Goal: Information Seeking & Learning: Learn about a topic

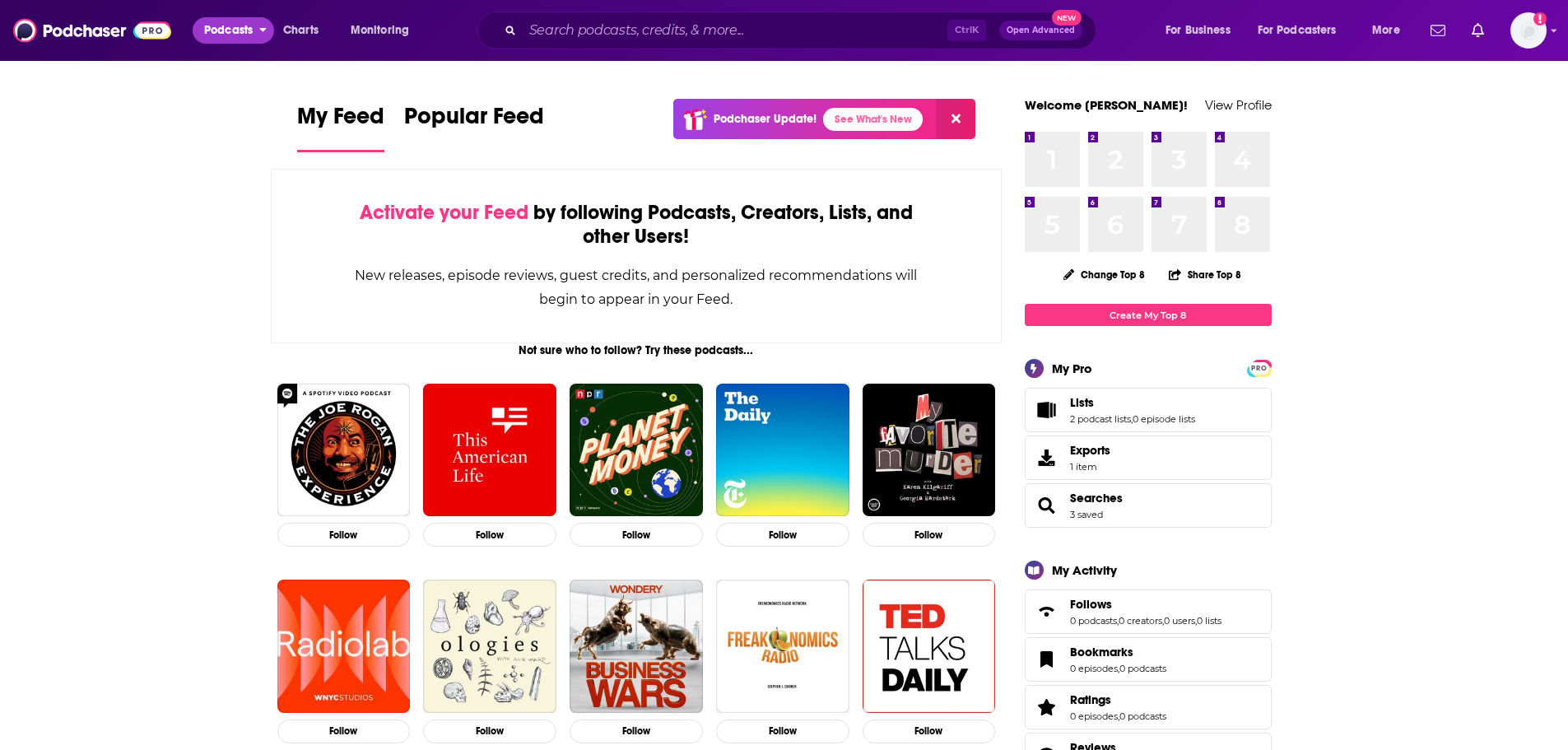
click at [227, 29] on span "Podcasts" at bounding box center [229, 30] width 48 height 23
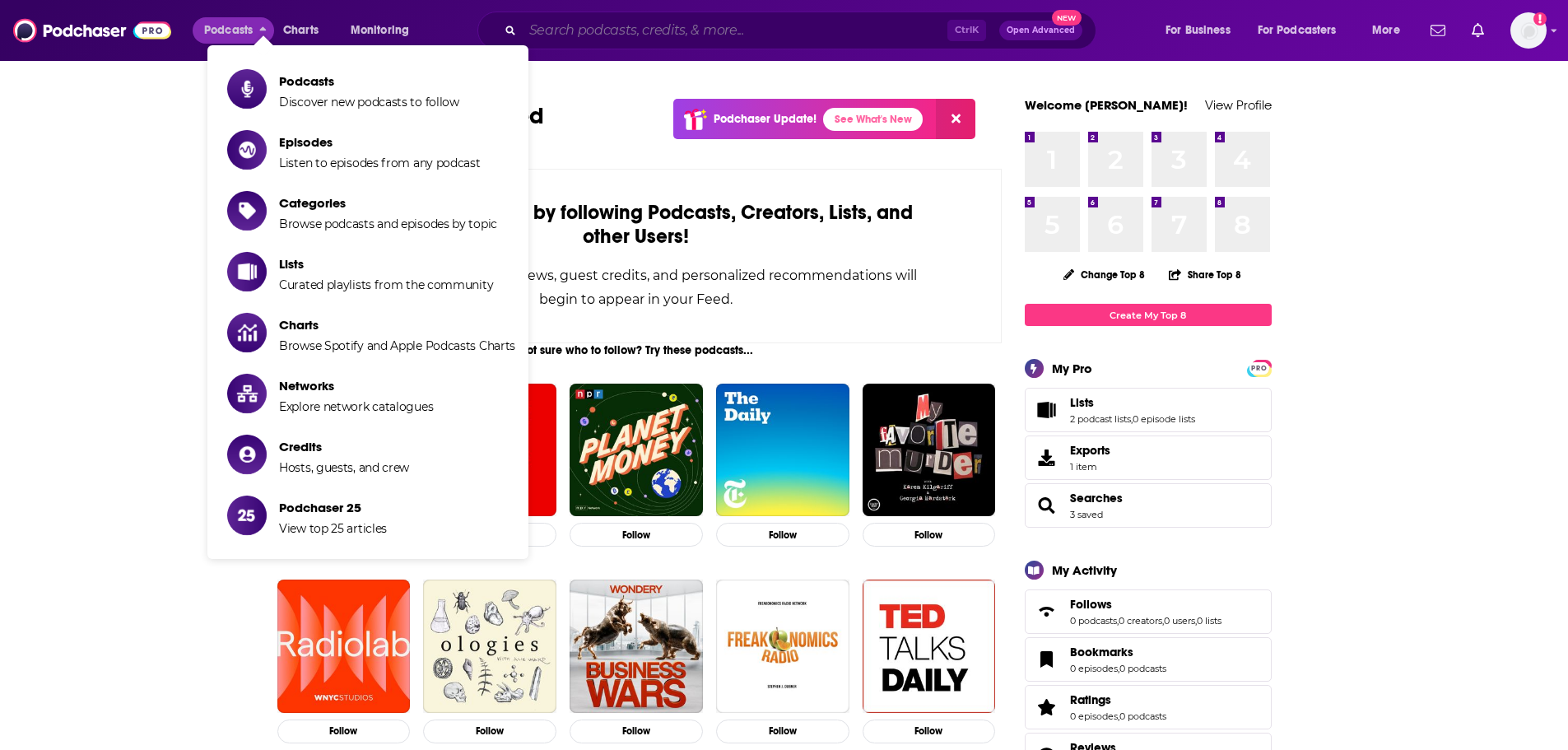
click at [715, 35] on input "Search podcasts, credits, & more..." at bounding box center [735, 29] width 425 height 26
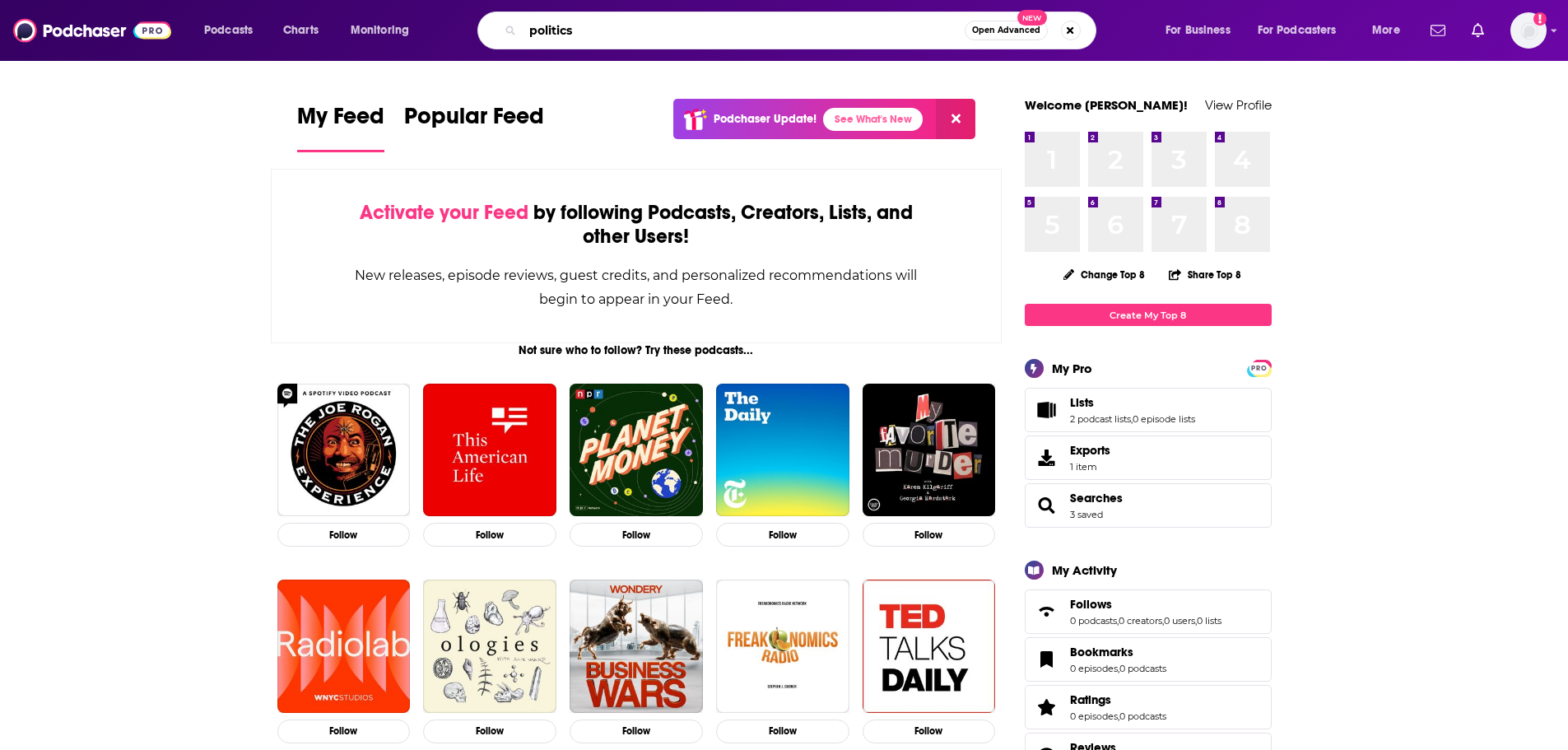
type input "politics"
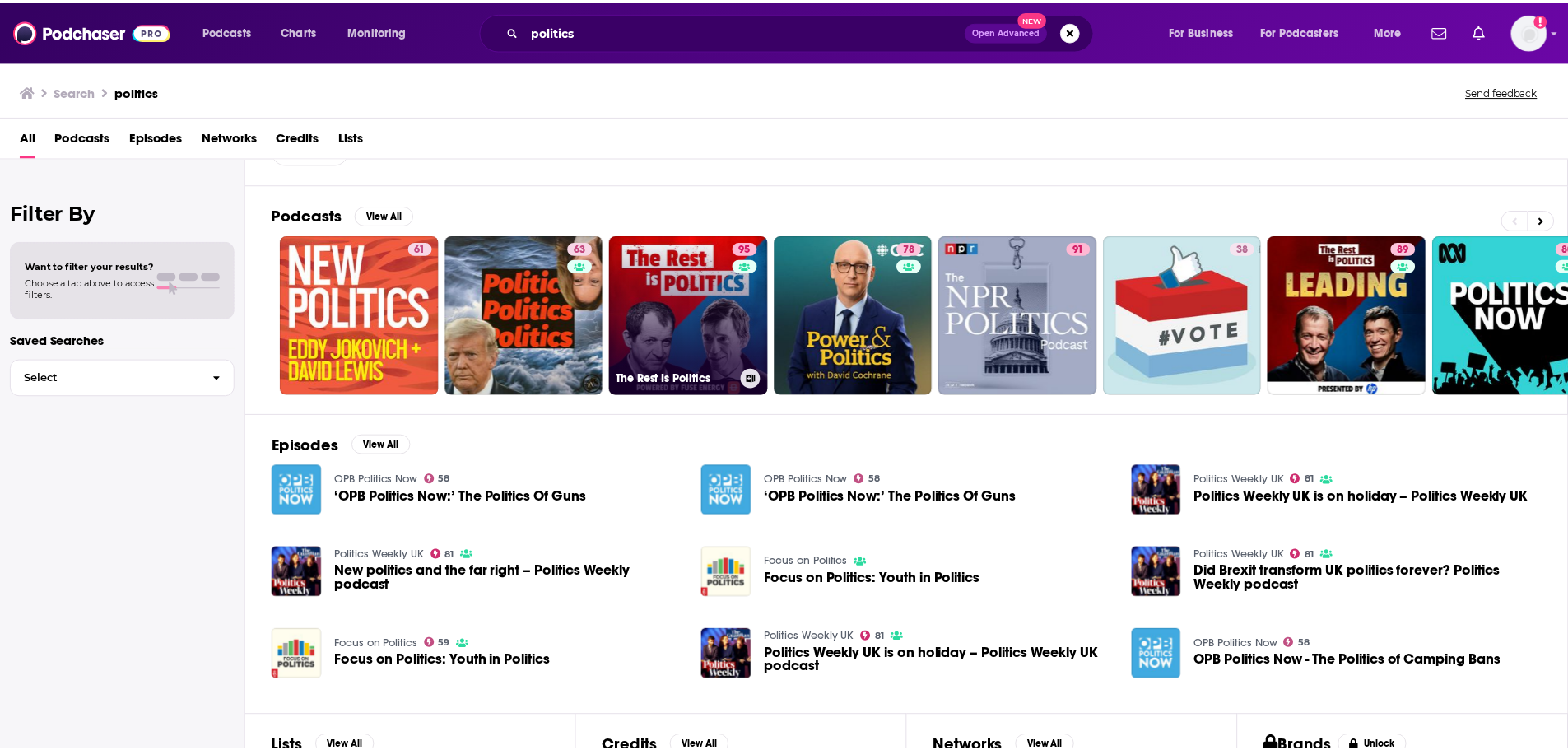
scroll to position [279, 0]
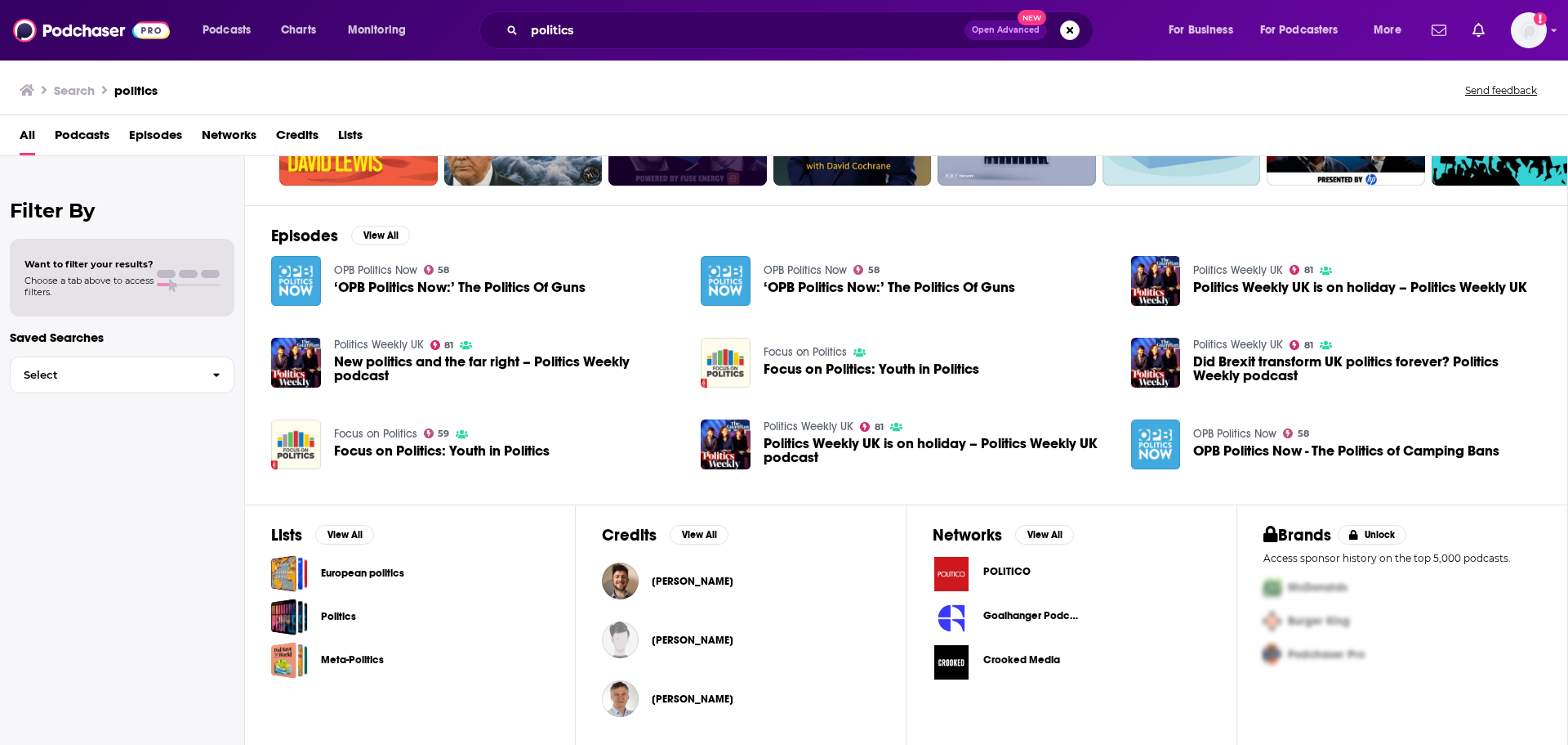
click at [1004, 573] on span "POLITICO" at bounding box center [1007, 571] width 47 height 13
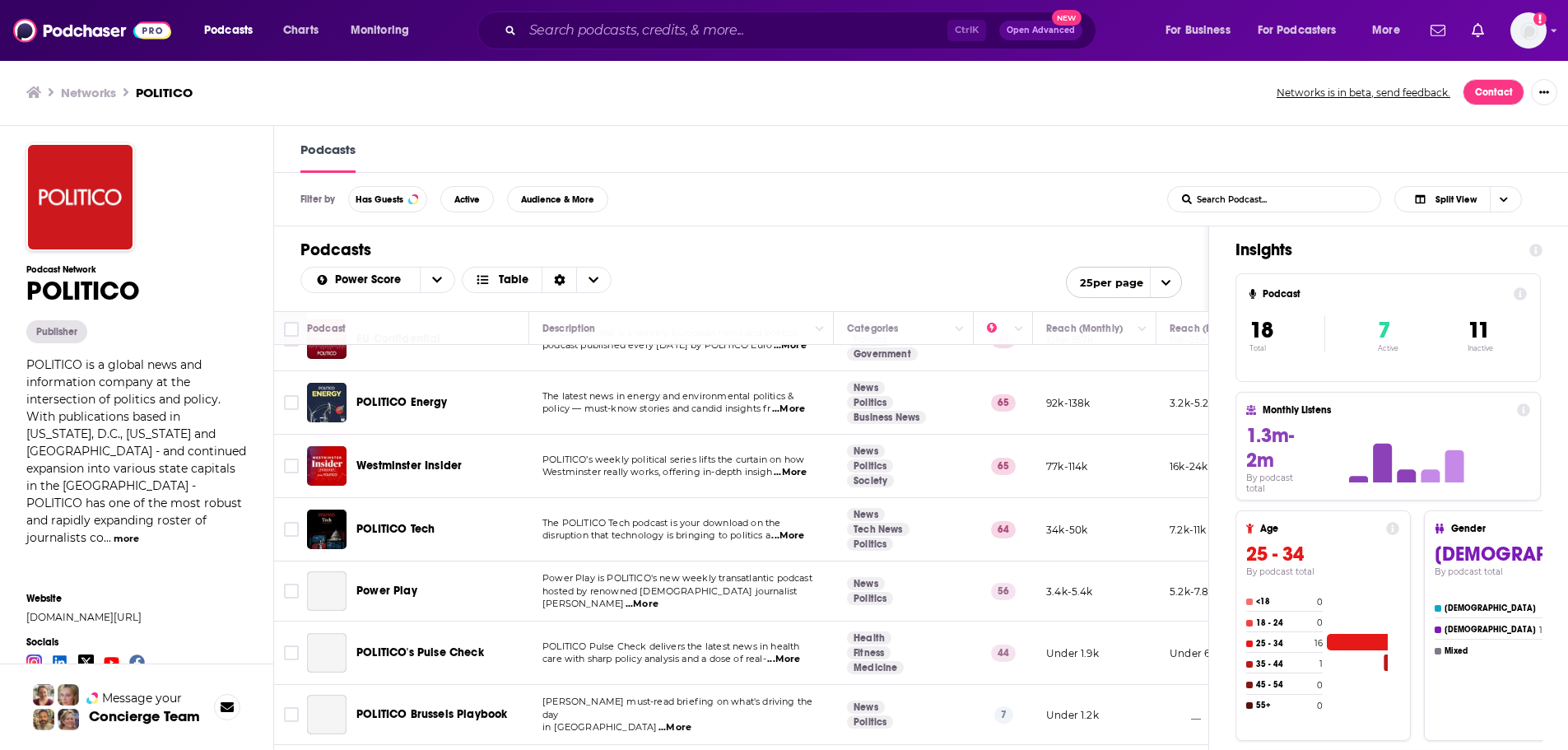
scroll to position [246, 0]
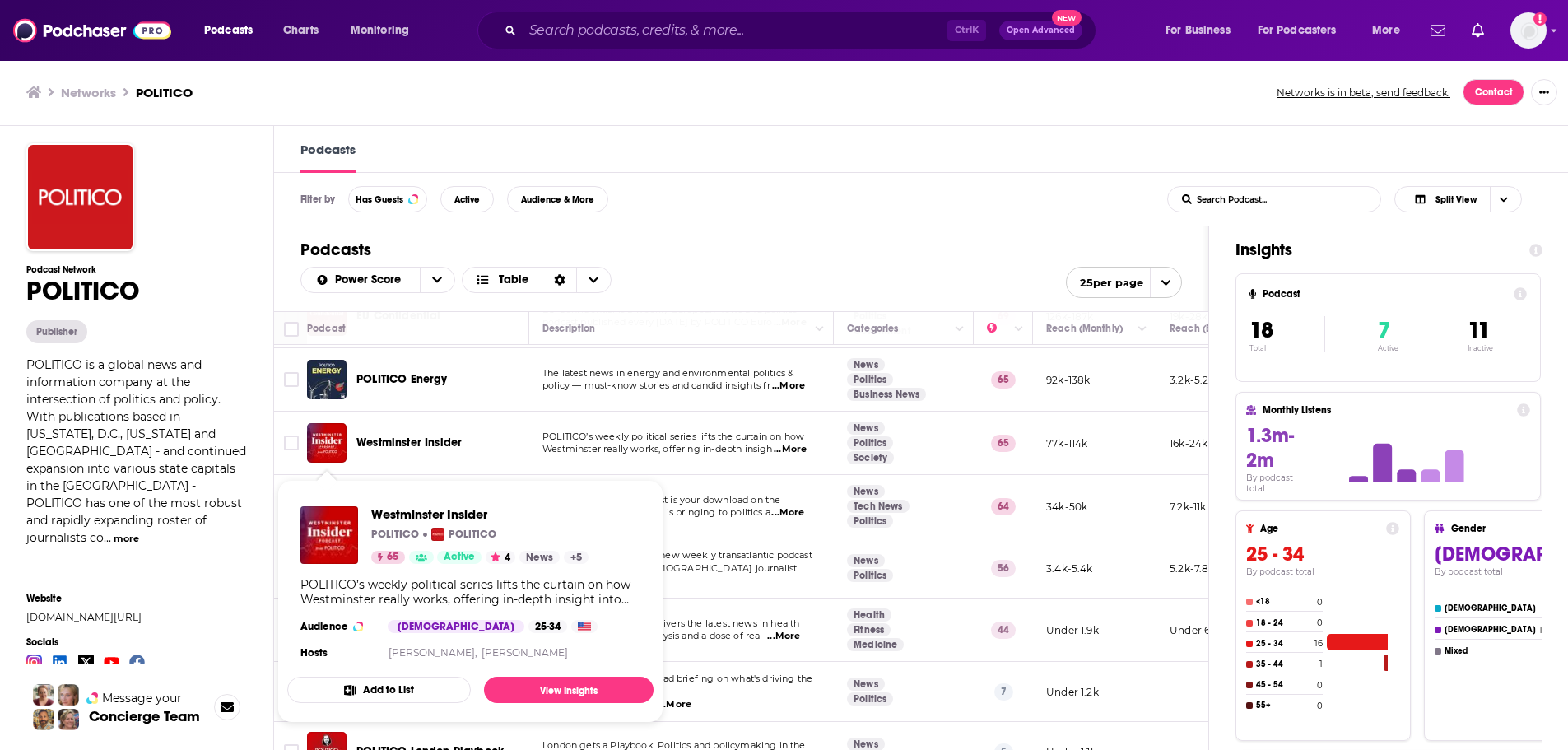
click at [740, 509] on span "disruption that technology is bringing to politics a" at bounding box center [655, 512] width 228 height 12
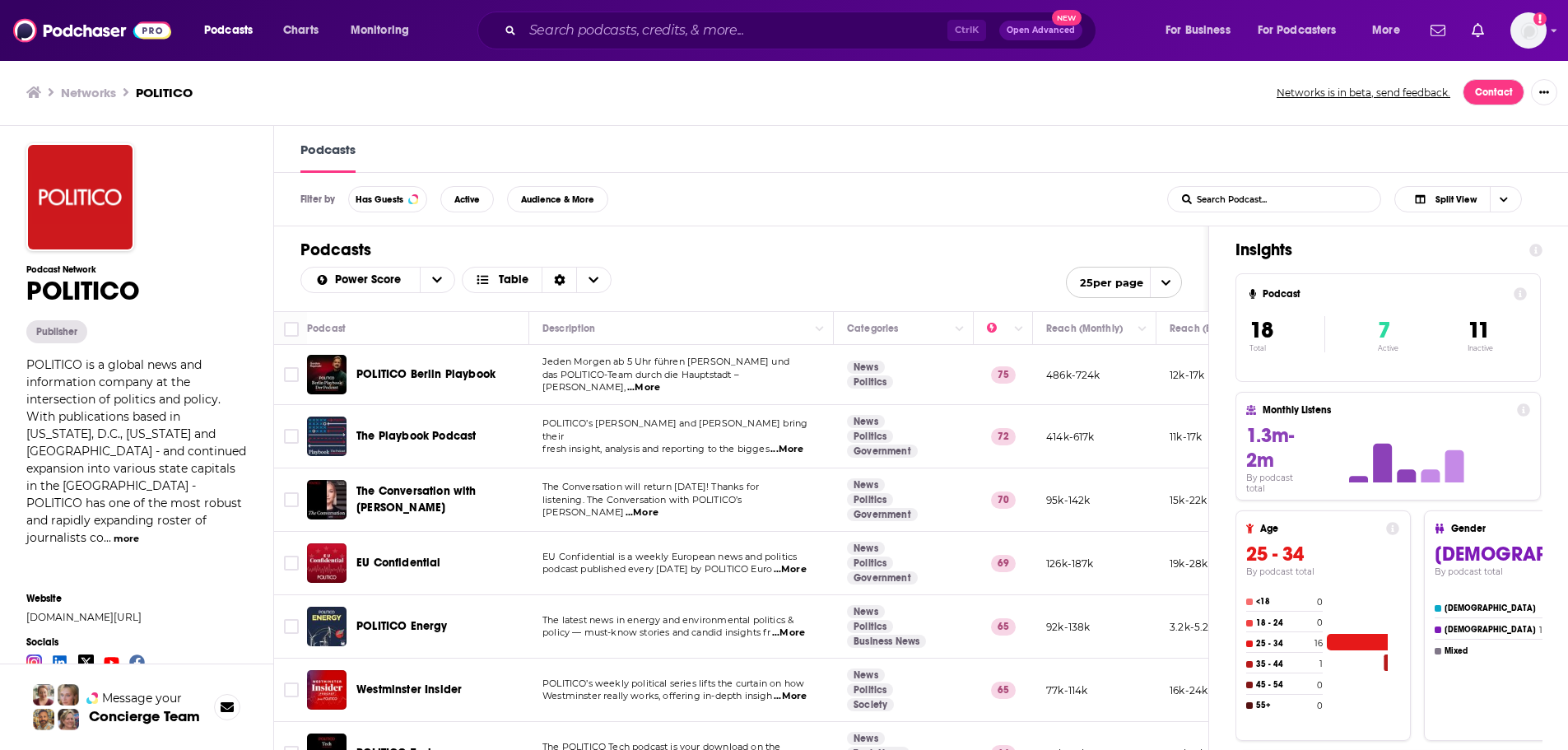
scroll to position [82, 0]
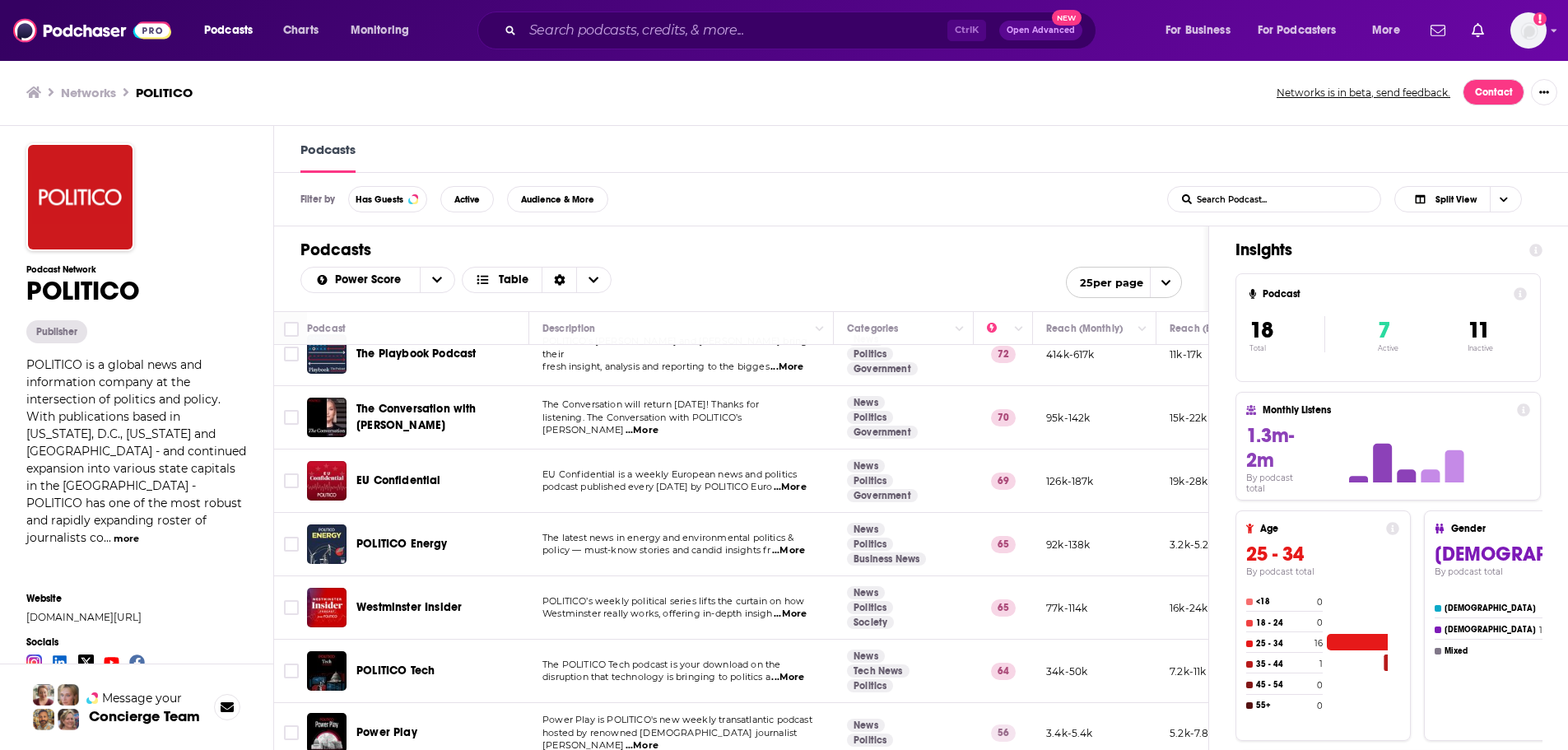
click at [396, 674] on span "POLITICO Tech" at bounding box center [396, 671] width 79 height 14
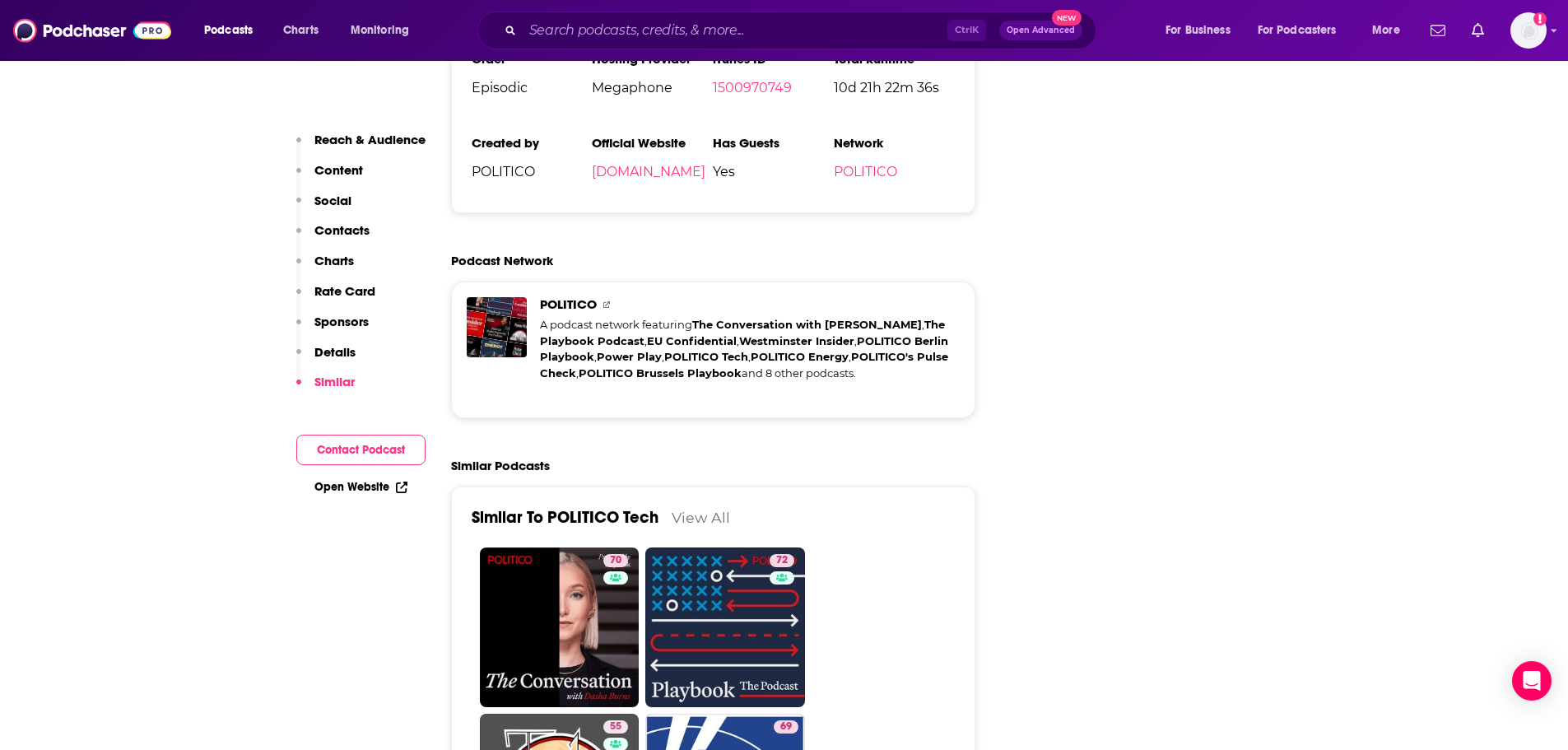
scroll to position [3785, 0]
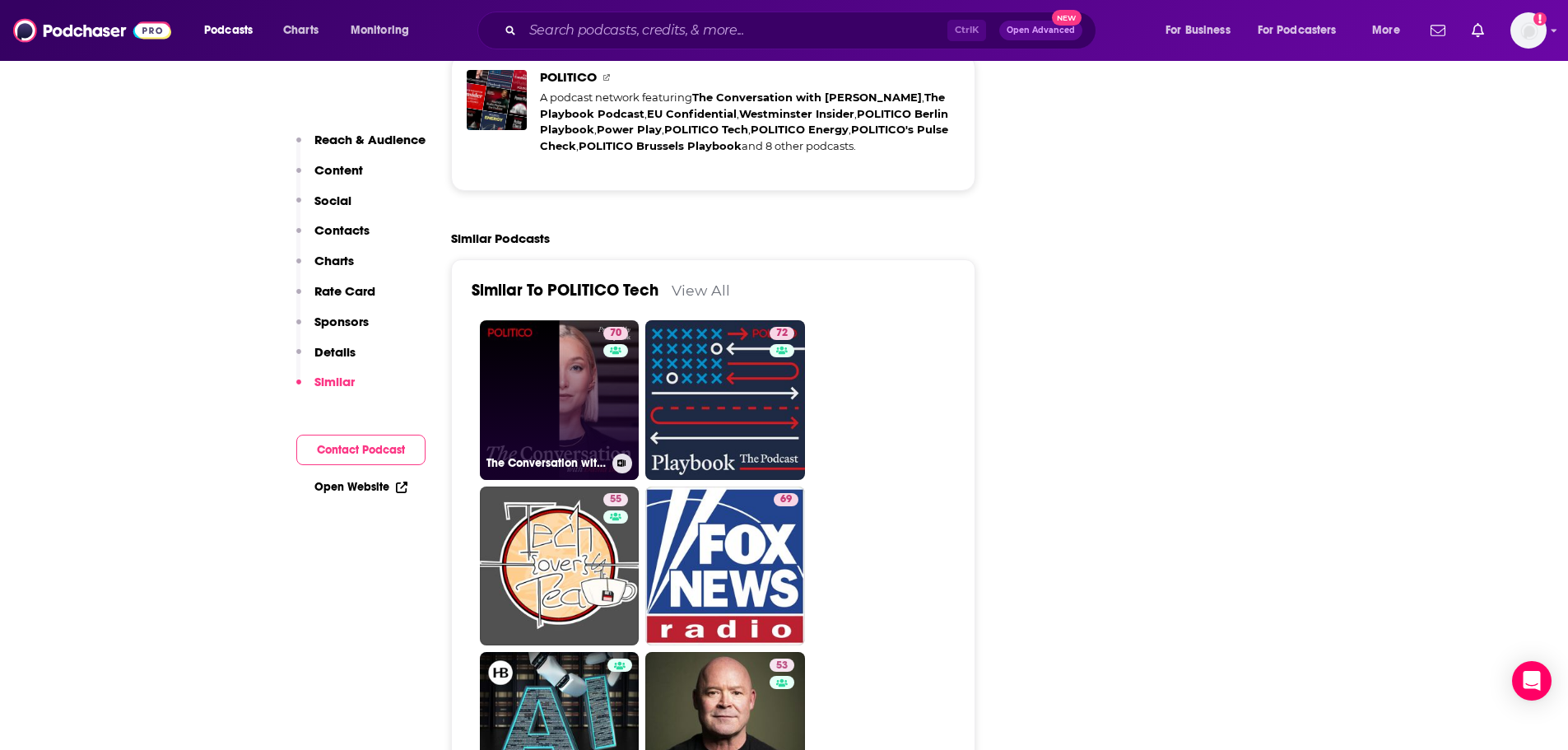
click at [582, 320] on link "70 The Conversation with [PERSON_NAME]" at bounding box center [559, 399] width 160 height 160
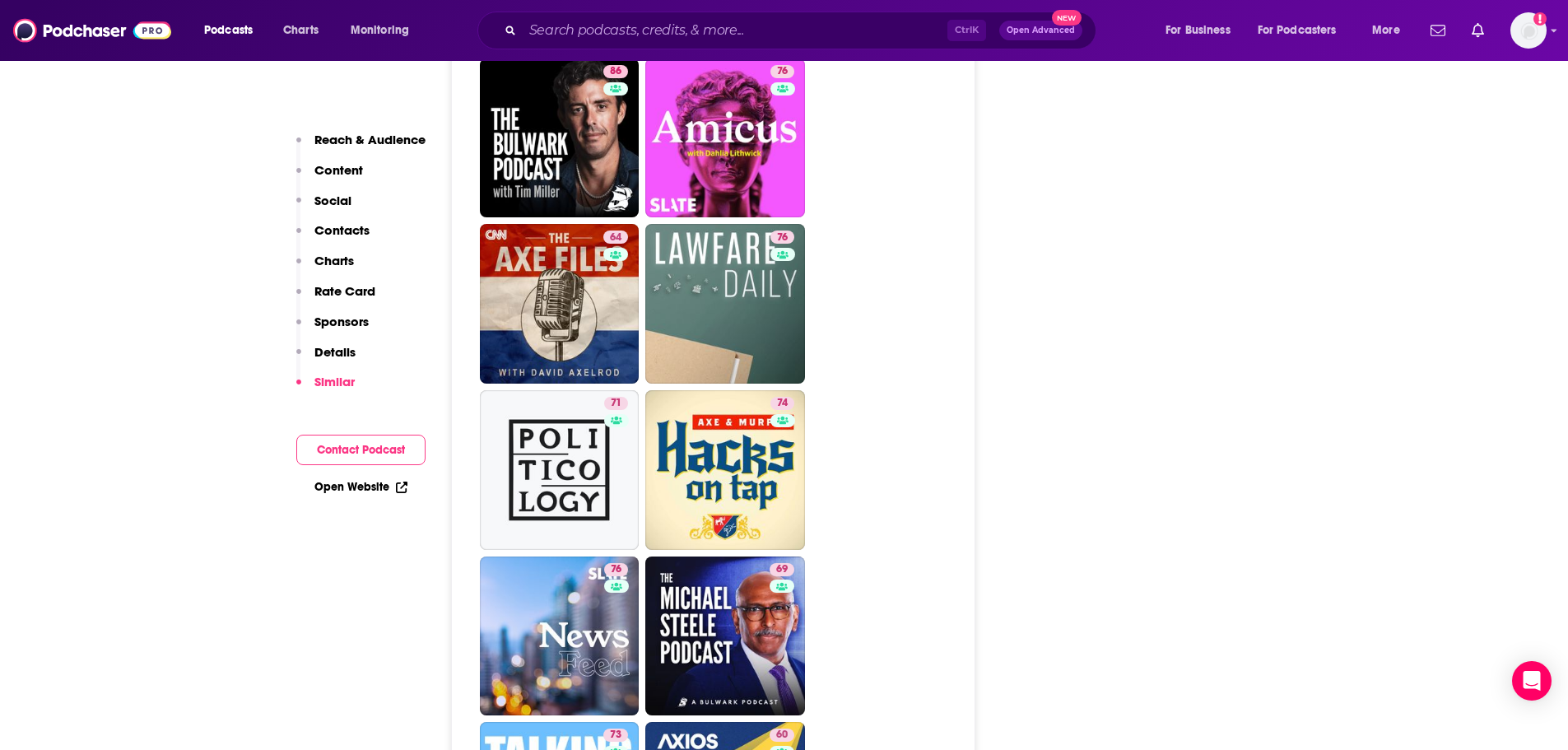
scroll to position [5184, 0]
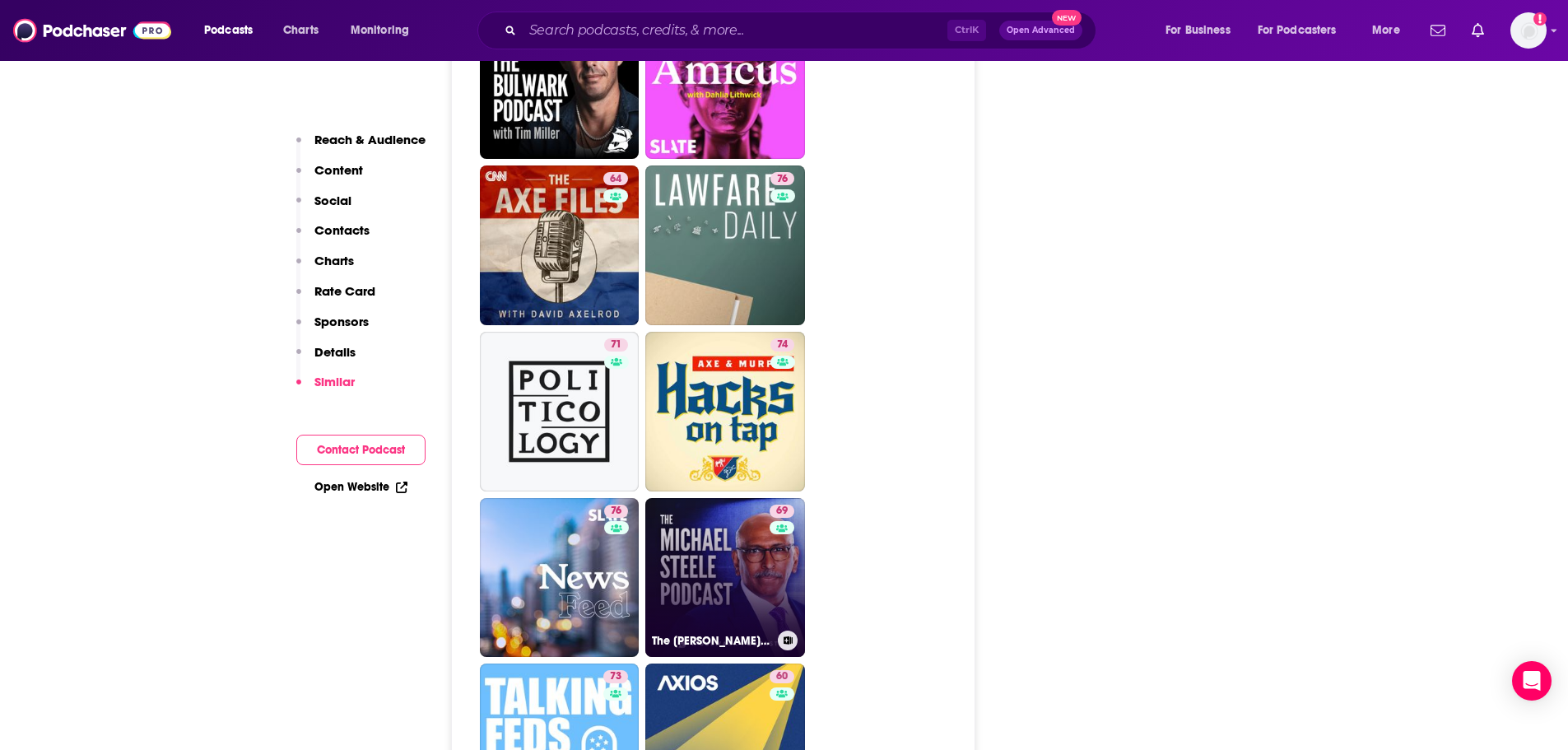
click at [762, 512] on link "69 The [PERSON_NAME] Podcast" at bounding box center [724, 578] width 160 height 160
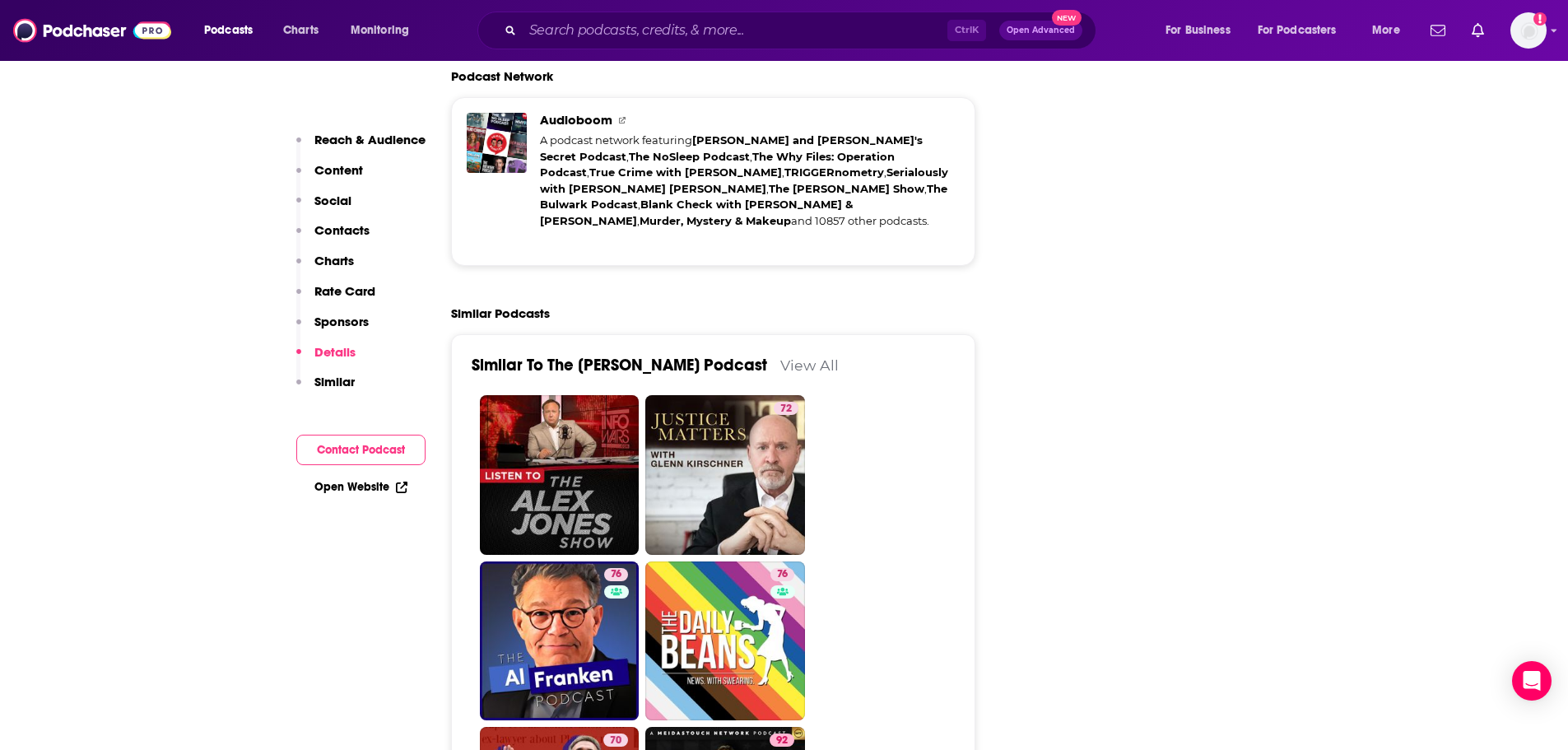
scroll to position [3455, 0]
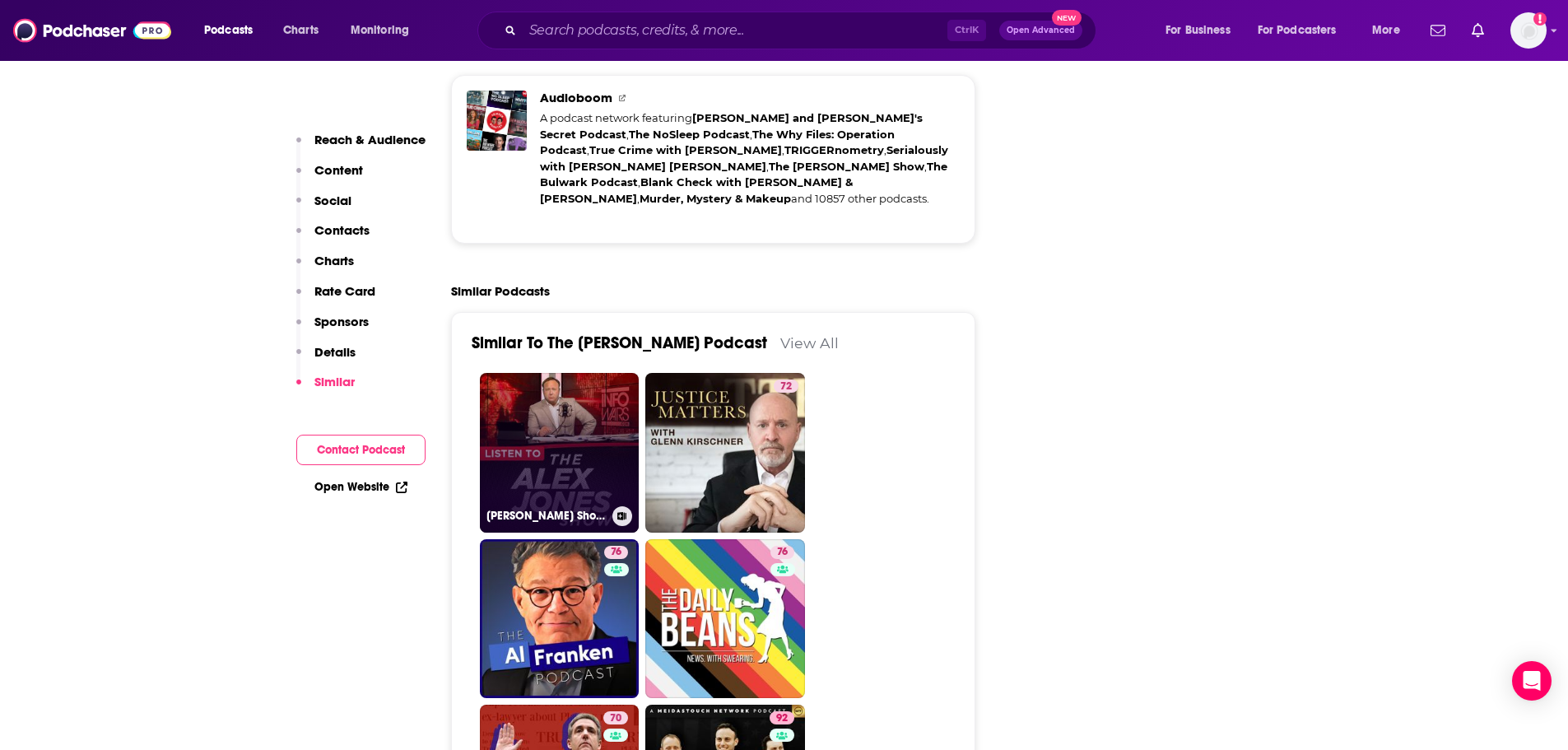
click at [561, 372] on link "[PERSON_NAME] Show - [DOMAIN_NAME]" at bounding box center [559, 452] width 160 height 160
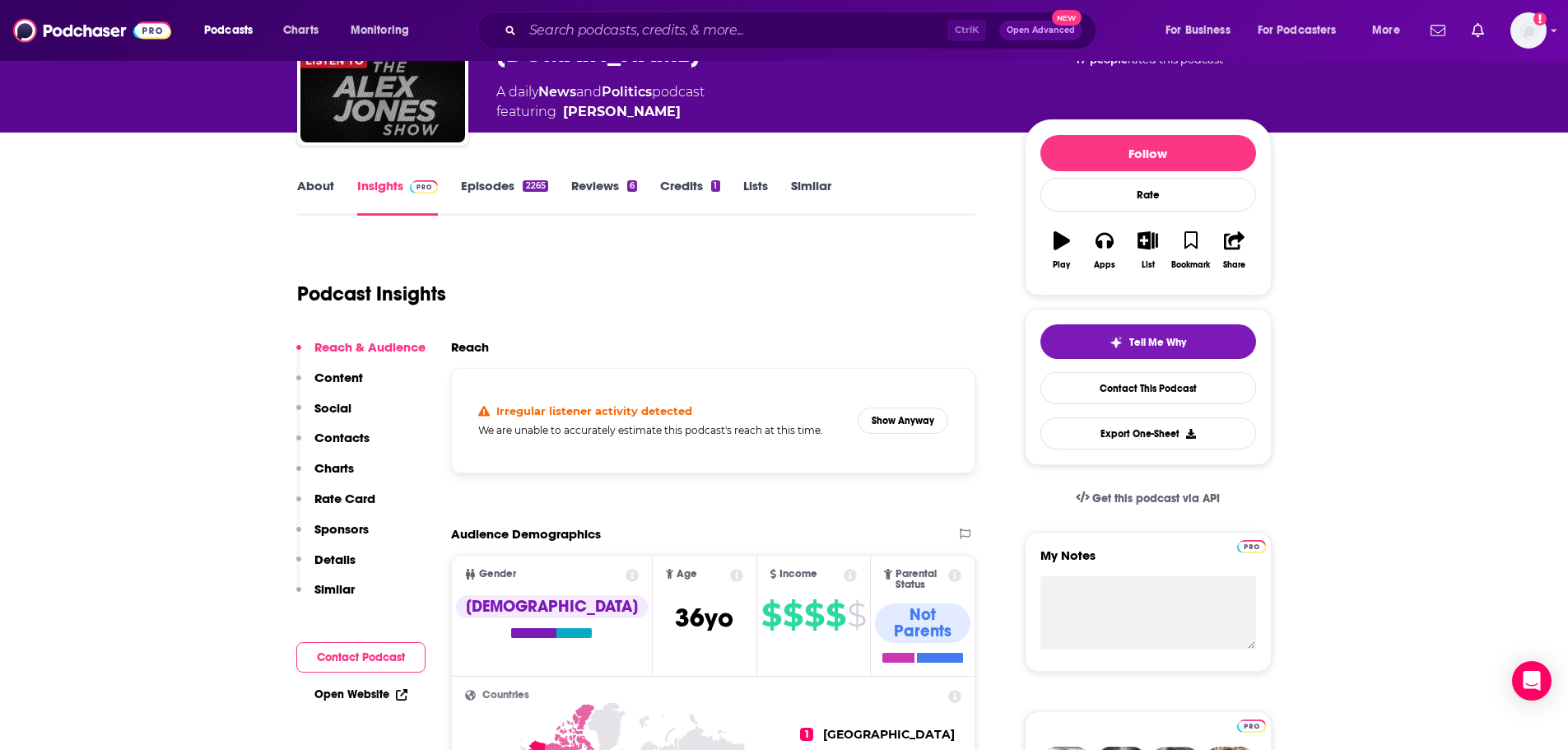
scroll to position [164, 0]
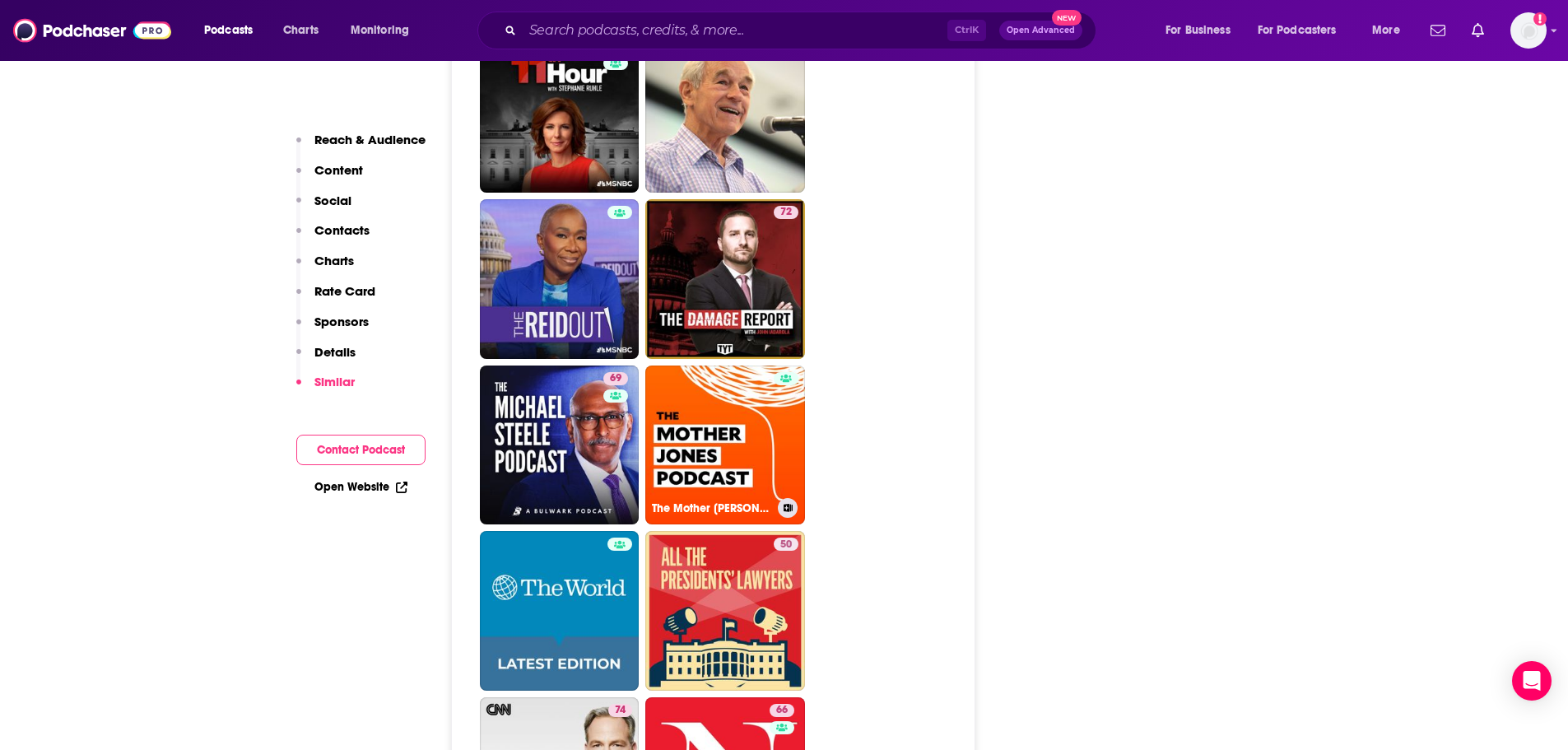
scroll to position [4443, 0]
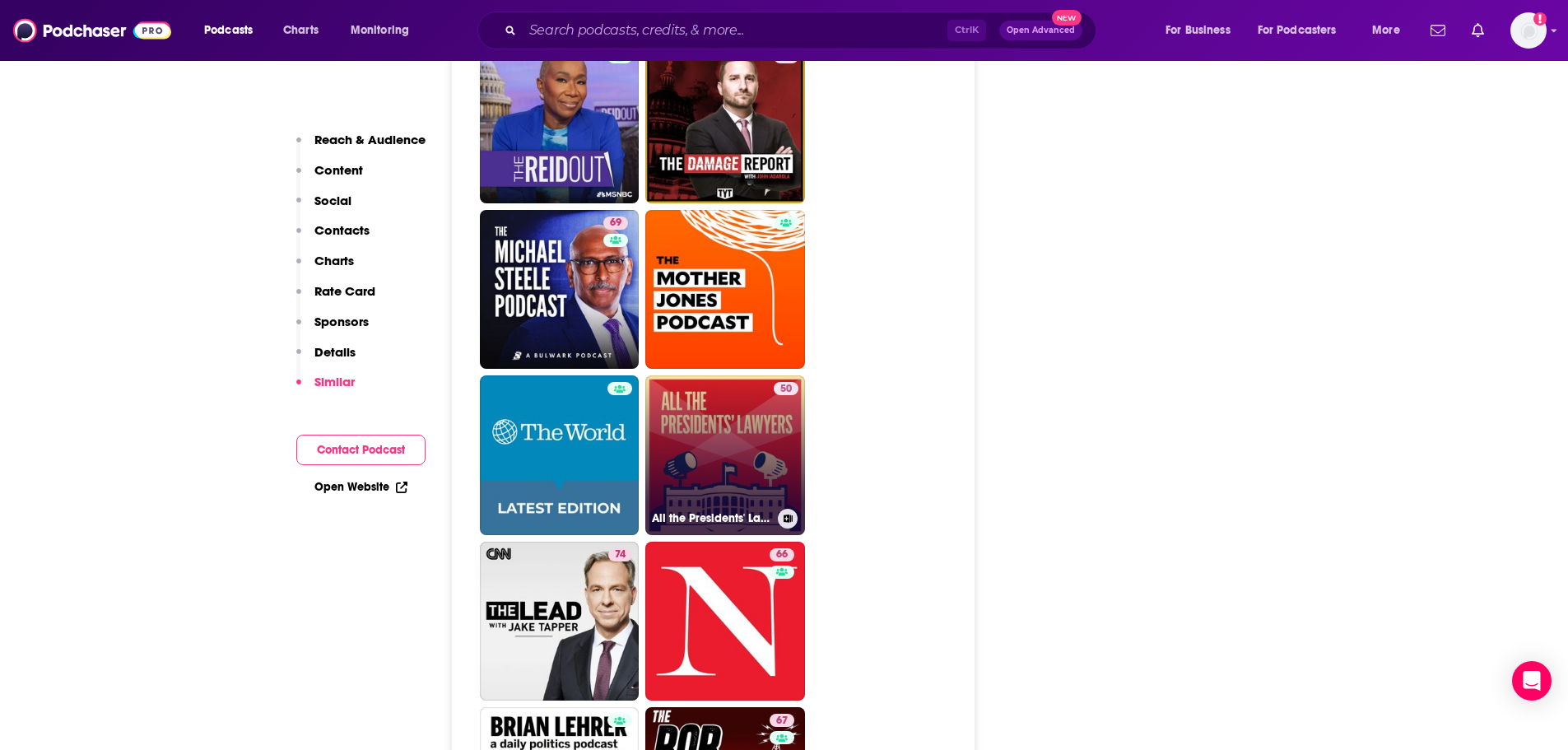
click at [750, 375] on link "50 All the Presidents' Lawyers" at bounding box center [724, 454] width 160 height 160
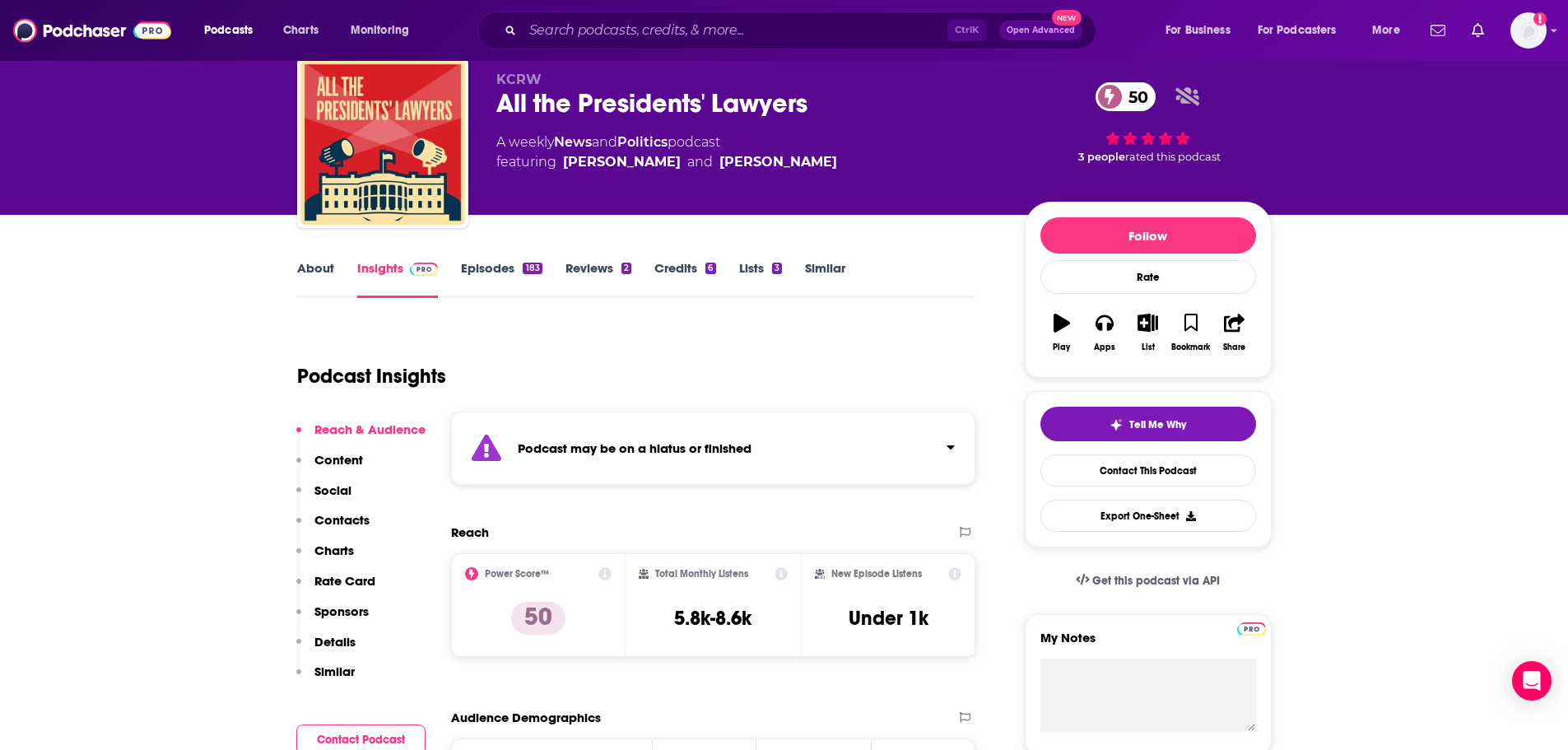
scroll to position [82, 0]
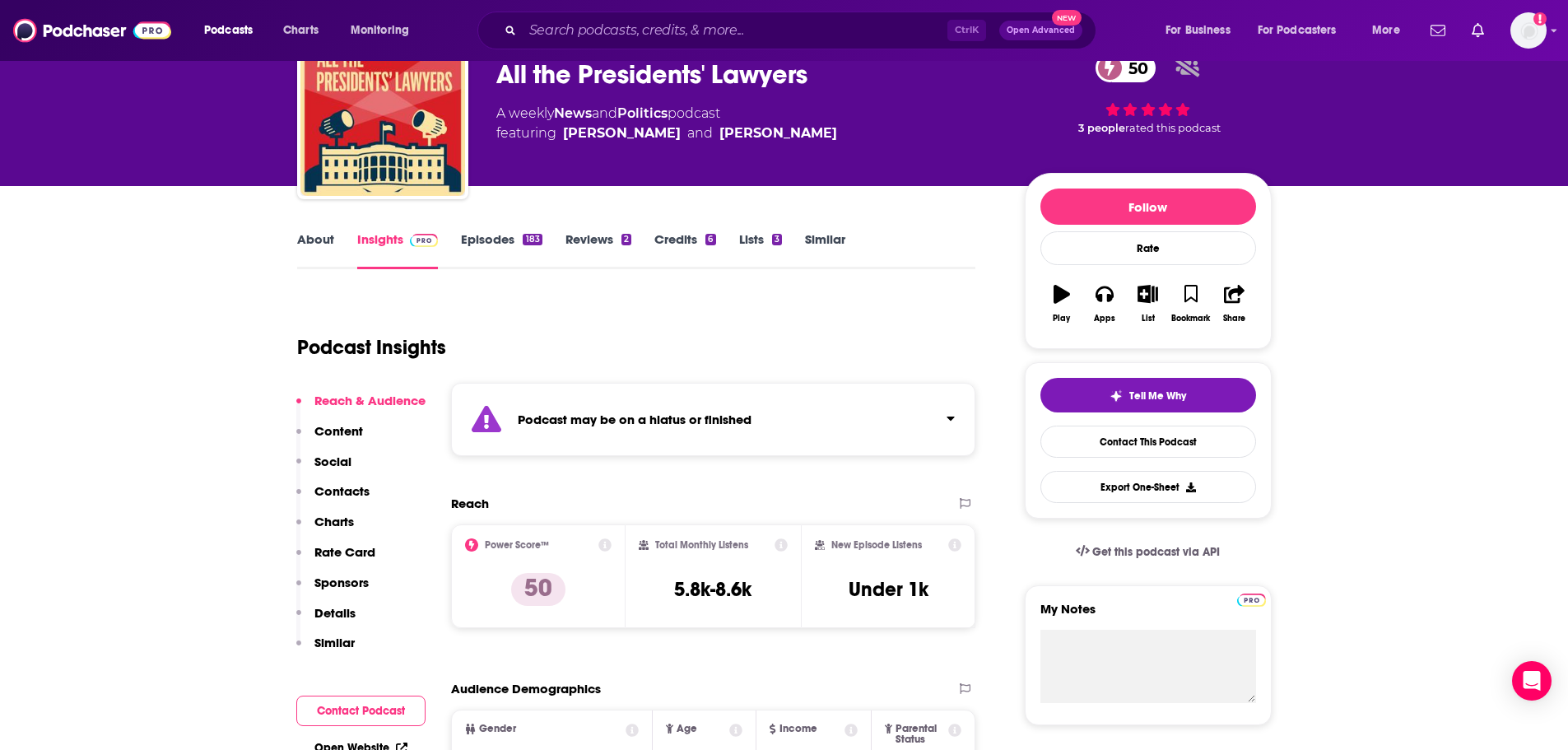
type input "[URL][DOMAIN_NAME][PERSON_NAME]"
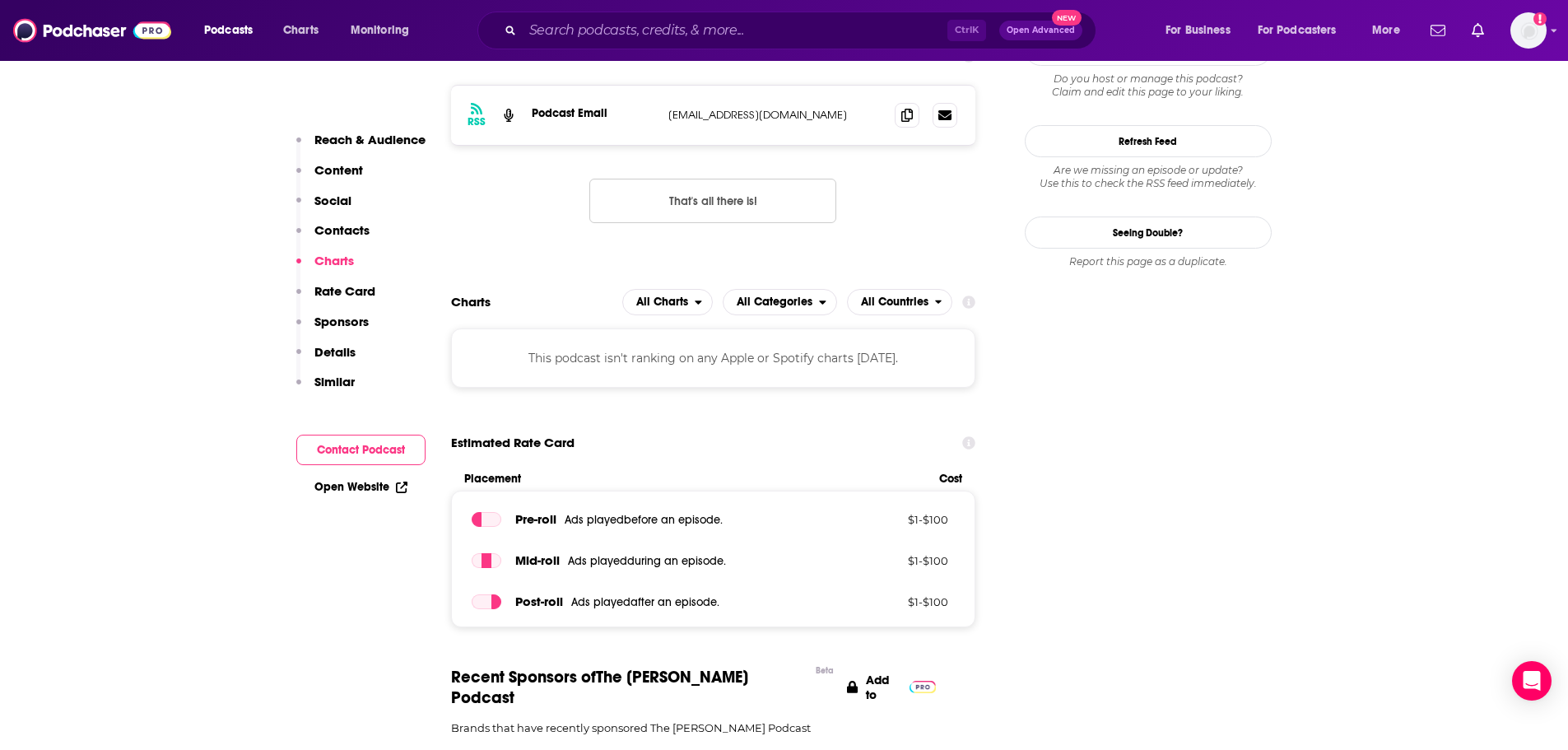
scroll to position [1893, 0]
